Goal: Find contact information: Find contact information

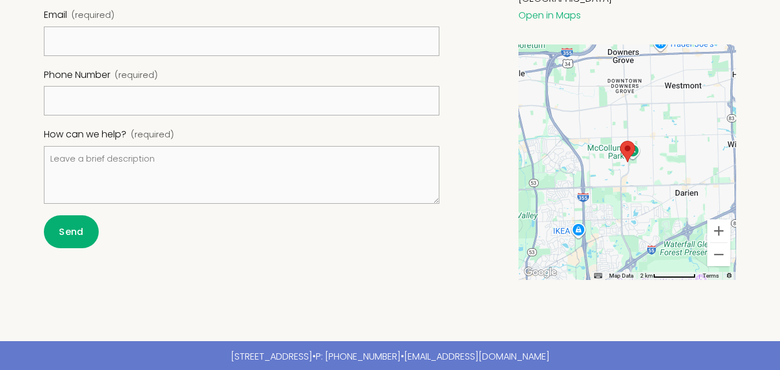
scroll to position [659, 0]
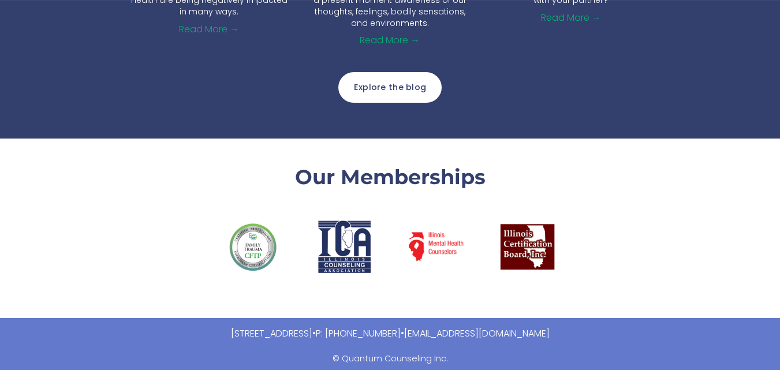
scroll to position [1563, 0]
